Goal: Navigation & Orientation: Find specific page/section

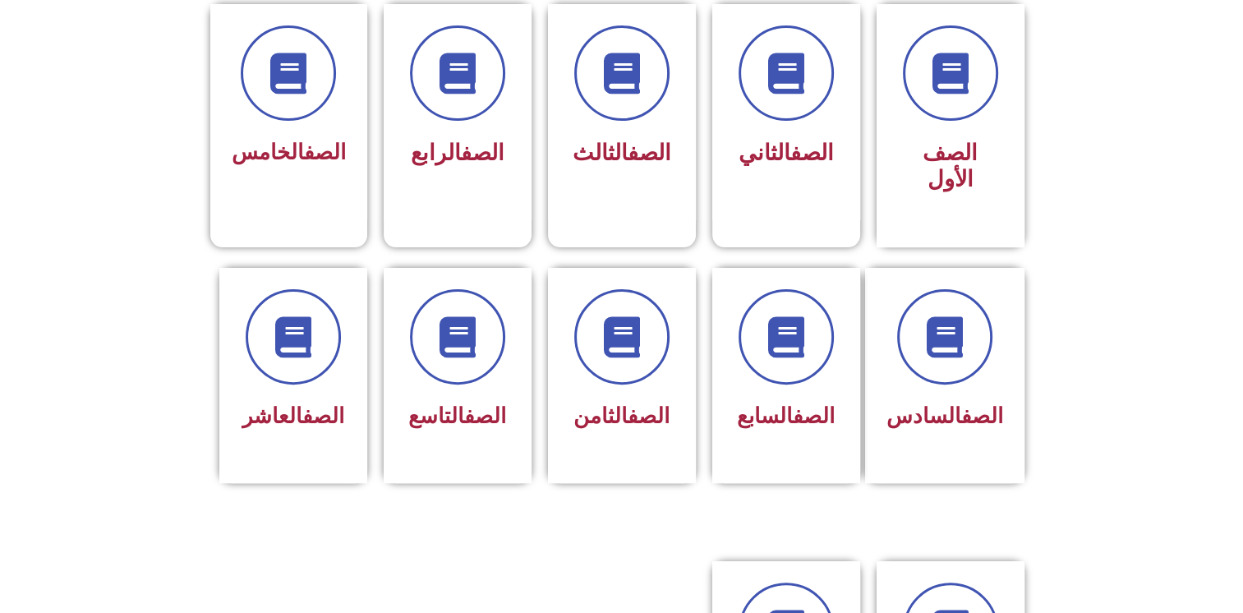
scroll to position [460, 0]
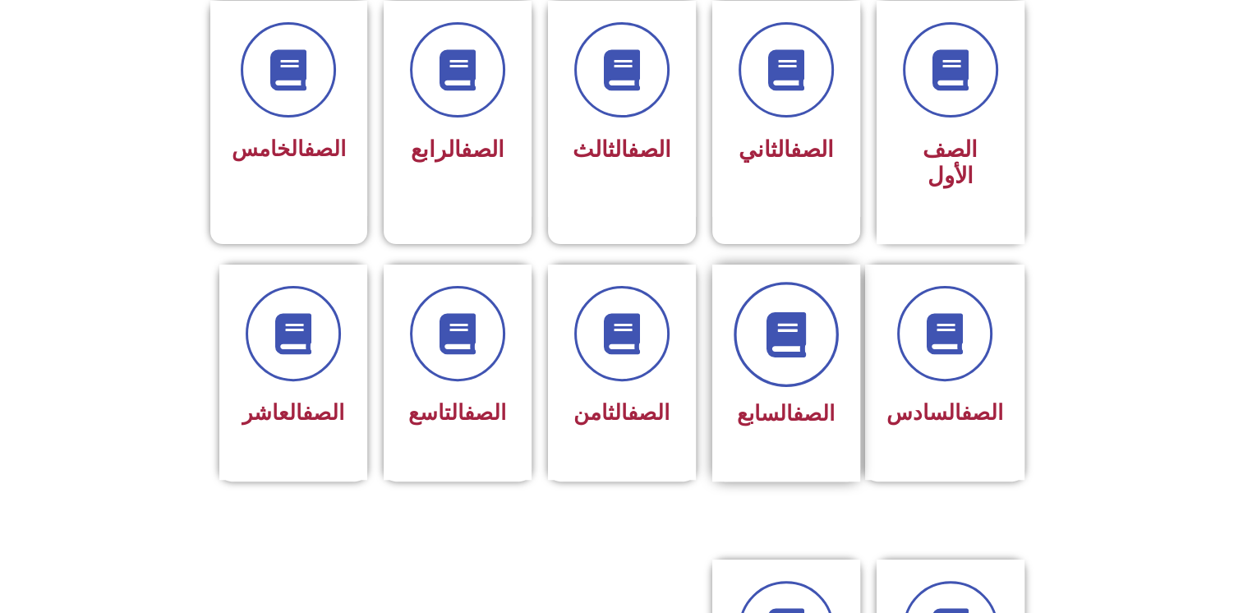
click at [782, 351] on span at bounding box center [786, 334] width 105 height 105
